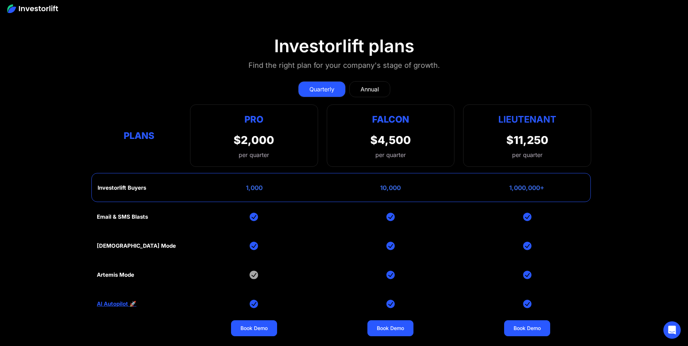
scroll to position [3599, 0]
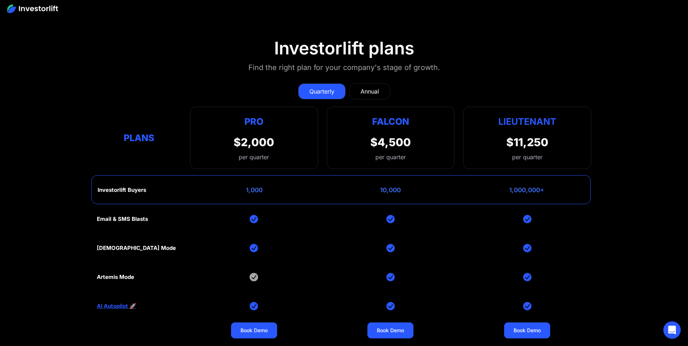
click at [363, 88] on div "Annual" at bounding box center [370, 91] width 19 height 9
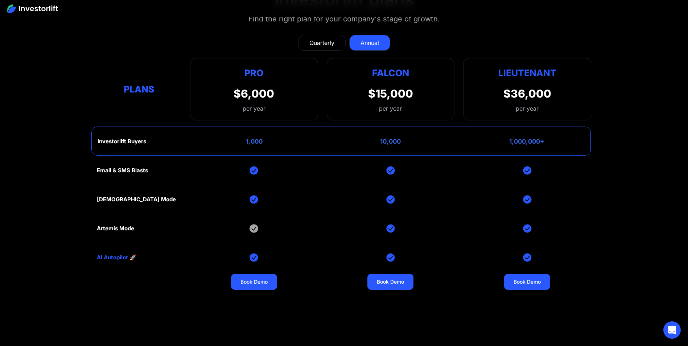
scroll to position [3636, 0]
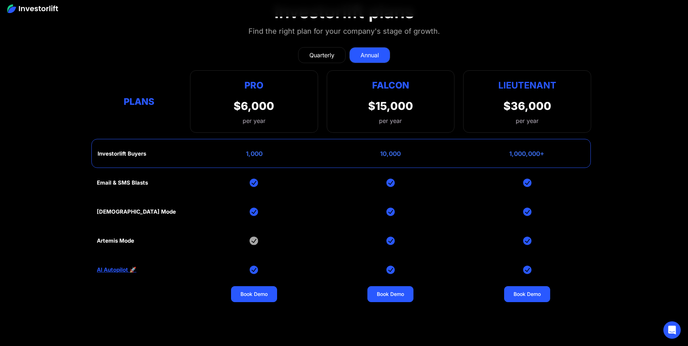
click at [307, 57] on link "Quarterly" at bounding box center [322, 55] width 48 height 16
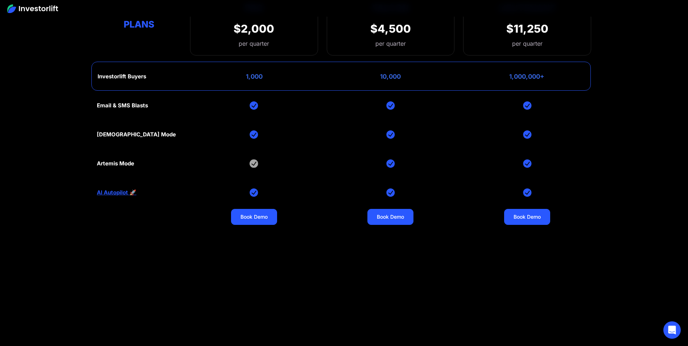
scroll to position [3708, 0]
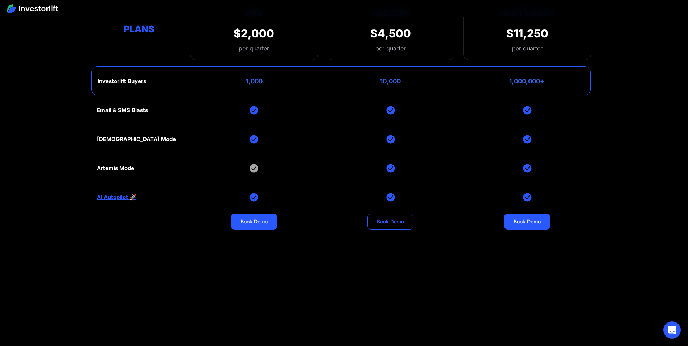
click at [378, 224] on link "Book Demo" at bounding box center [391, 222] width 46 height 16
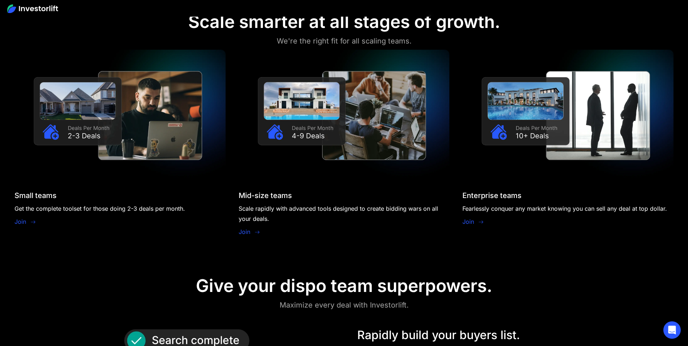
scroll to position [696, 0]
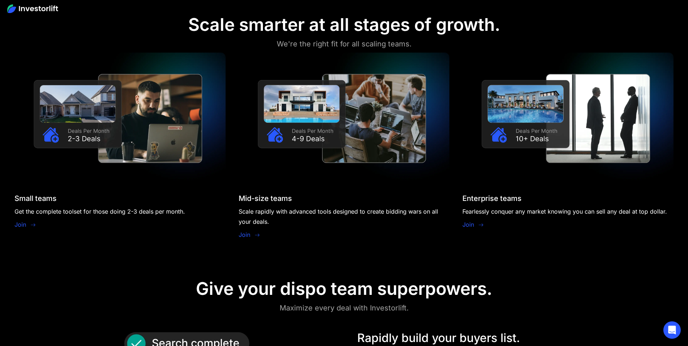
click at [19, 226] on link "Join" at bounding box center [21, 224] width 12 height 9
